Goal: Find specific page/section: Find specific page/section

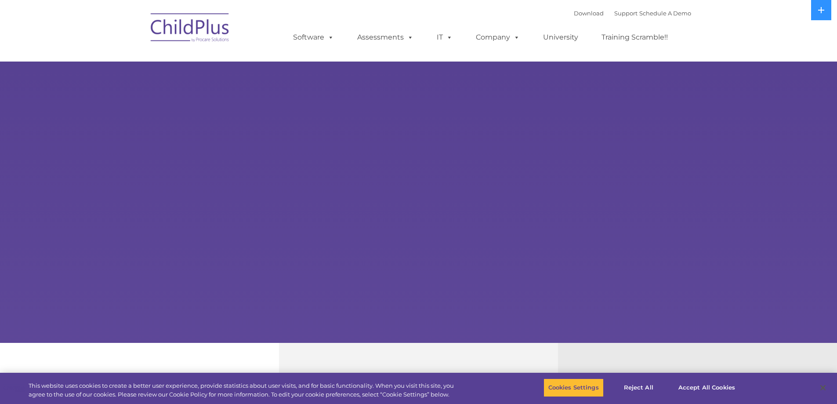
select select "MEDIUM"
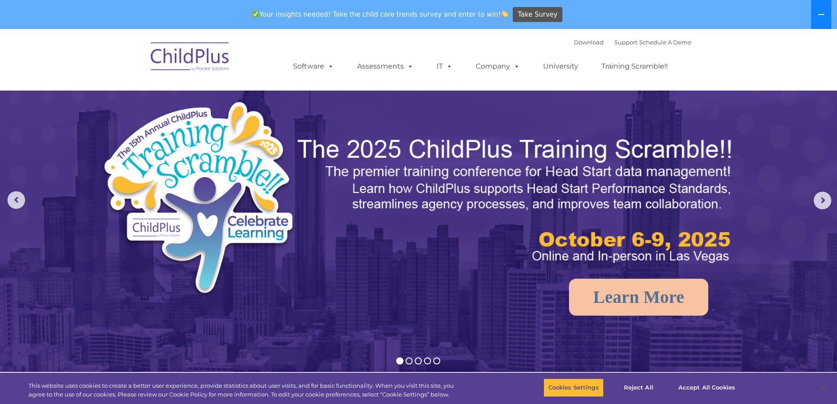
click at [824, 18] on button at bounding box center [821, 14] width 20 height 29
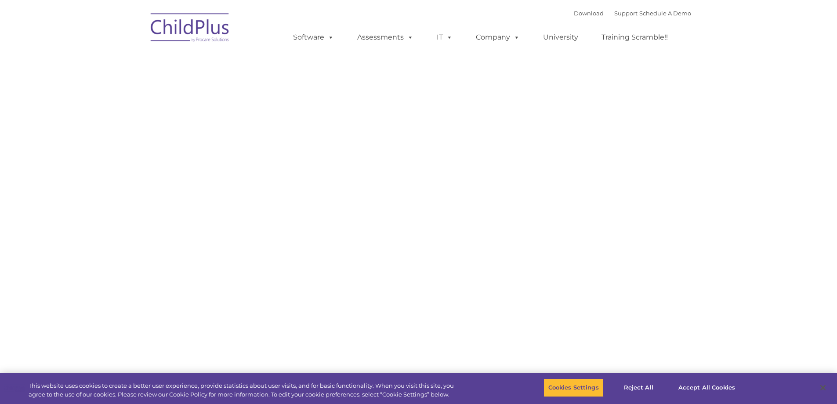
type input ""
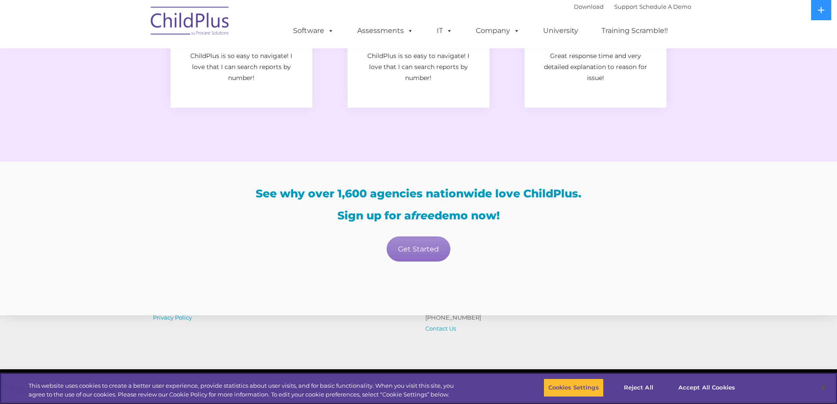
scroll to position [1741, 0]
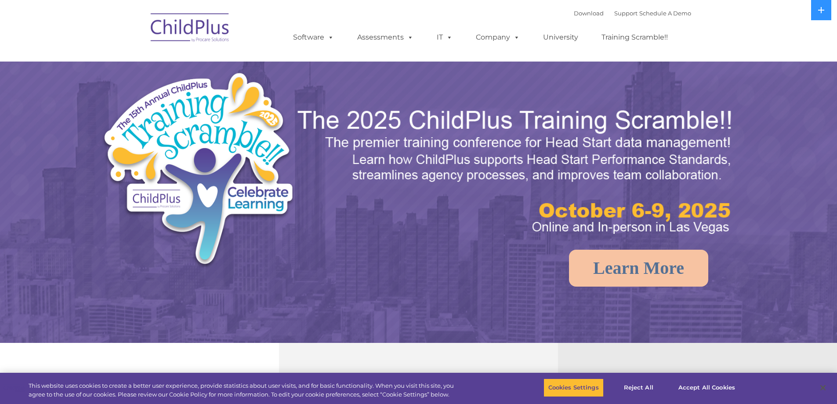
select select "MEDIUM"
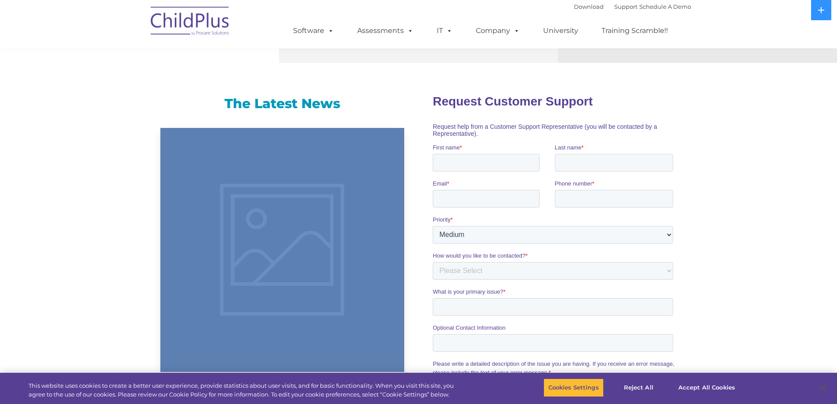
scroll to position [487, 0]
